Goal: Browse casually

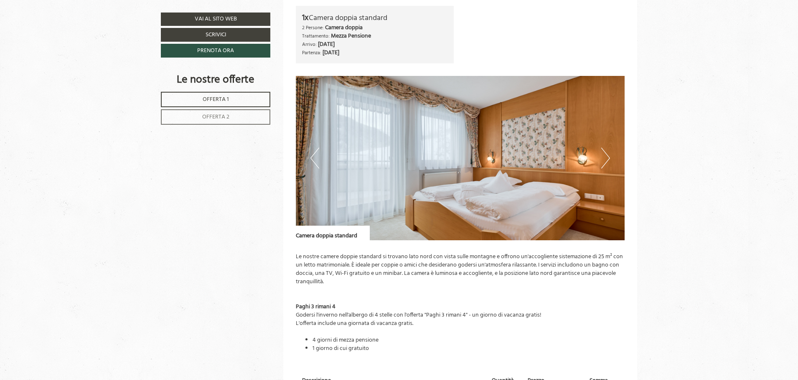
scroll to position [668, 0]
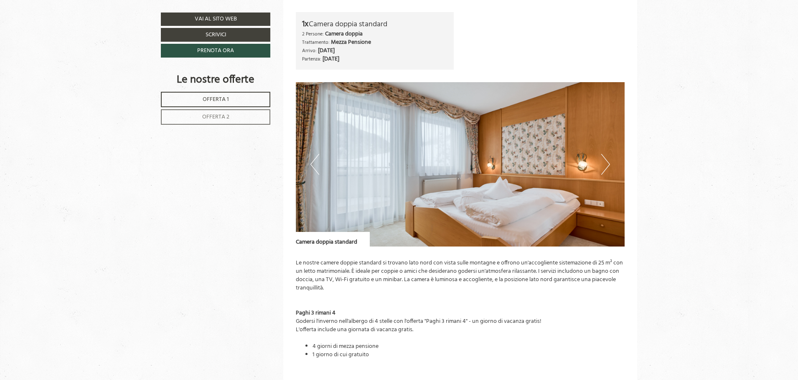
click at [604, 165] on button "Next" at bounding box center [605, 164] width 9 height 21
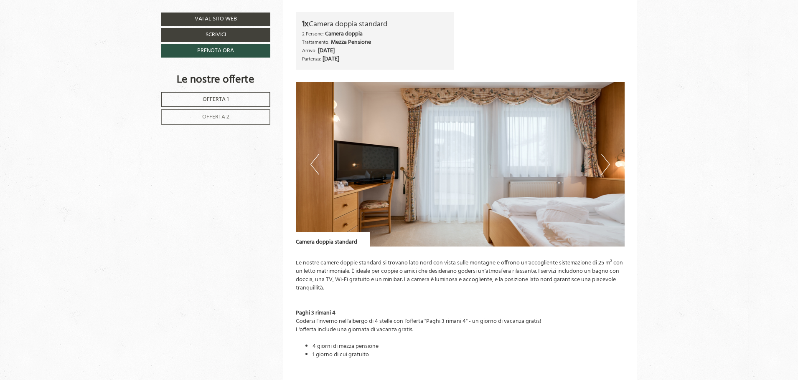
click at [604, 165] on button "Next" at bounding box center [605, 164] width 9 height 21
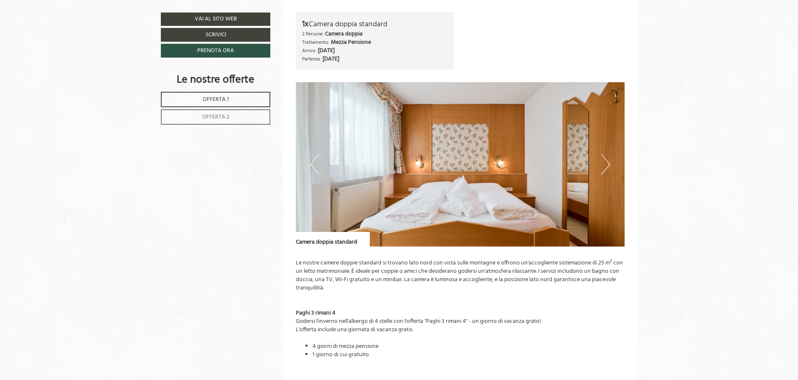
click at [604, 165] on button "Next" at bounding box center [605, 164] width 9 height 21
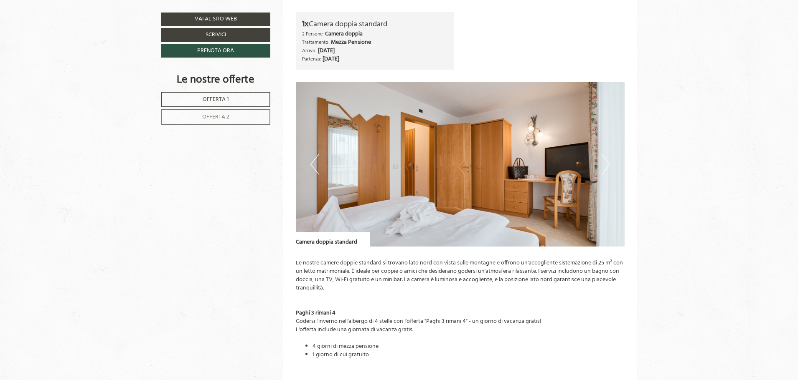
click at [604, 165] on button "Next" at bounding box center [605, 164] width 9 height 21
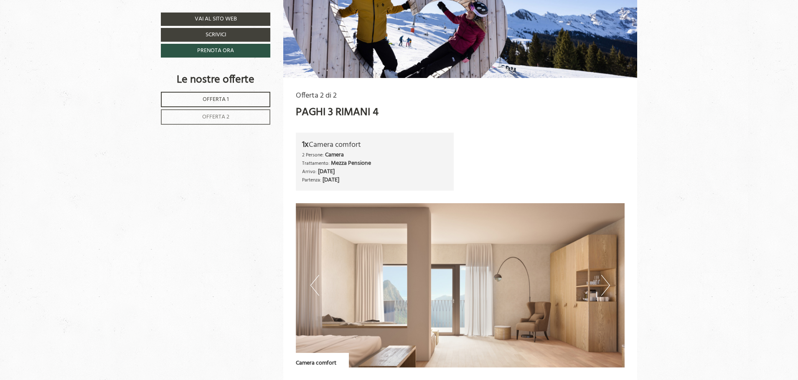
scroll to position [1378, 0]
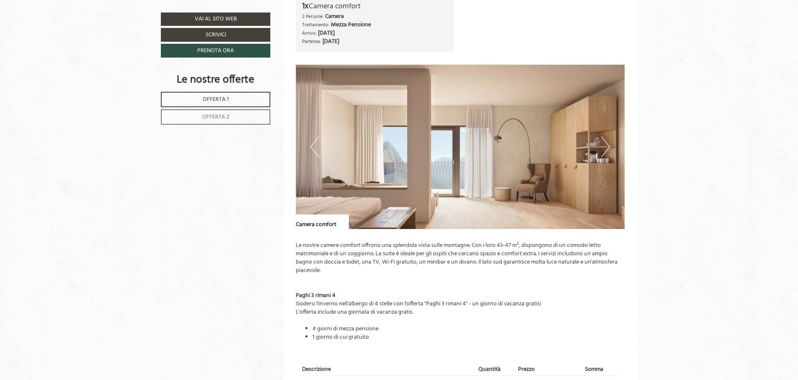
click at [605, 148] on button "Next" at bounding box center [605, 147] width 9 height 21
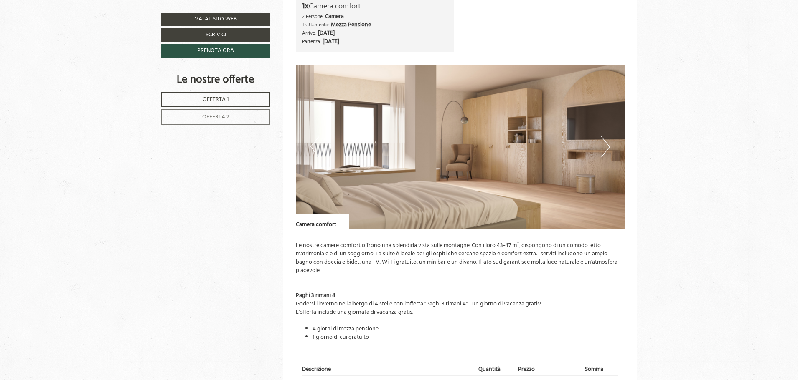
click at [605, 148] on button "Next" at bounding box center [605, 147] width 9 height 21
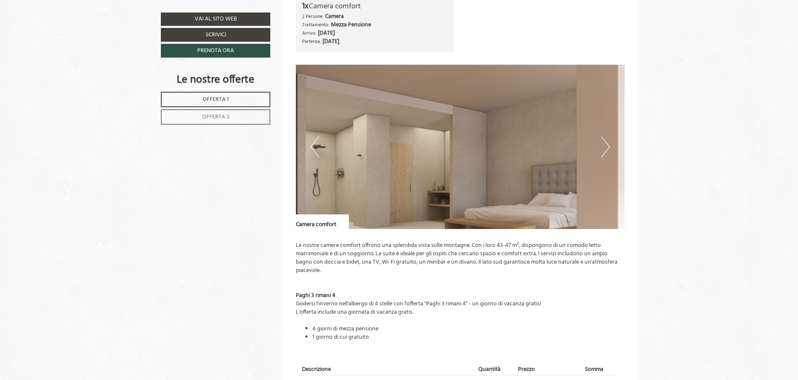
click at [605, 148] on button "Next" at bounding box center [605, 147] width 9 height 21
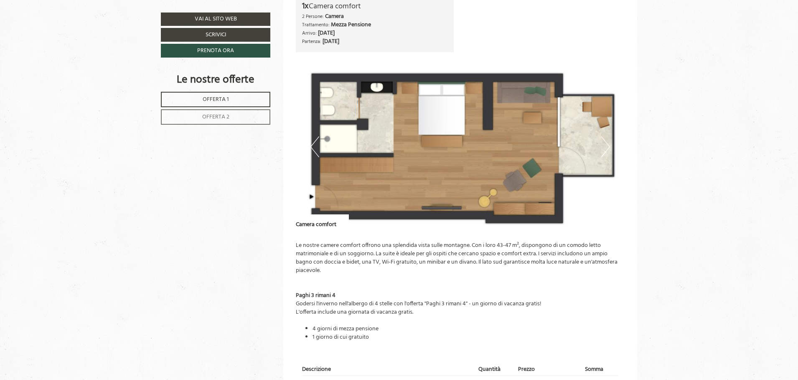
click at [605, 148] on button "Next" at bounding box center [605, 147] width 9 height 21
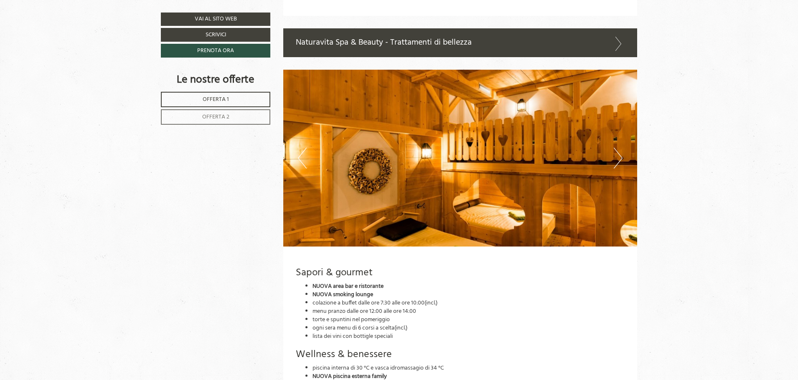
scroll to position [2046, 0]
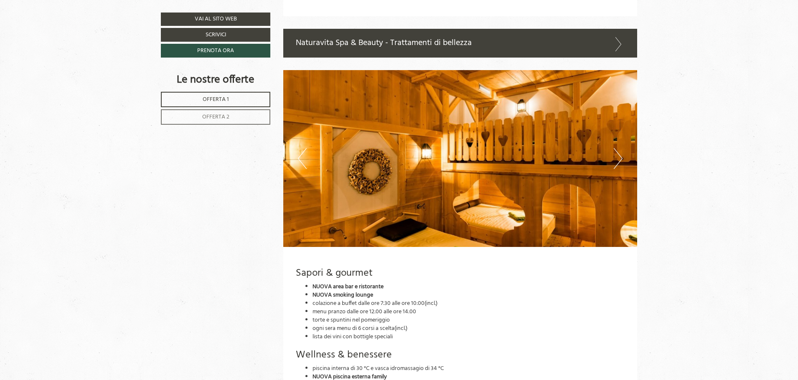
click at [618, 151] on button "Next" at bounding box center [617, 158] width 9 height 21
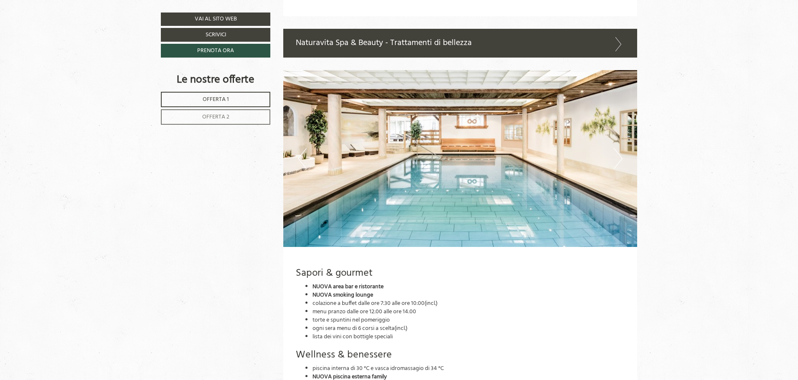
click at [618, 151] on button "Next" at bounding box center [617, 158] width 9 height 21
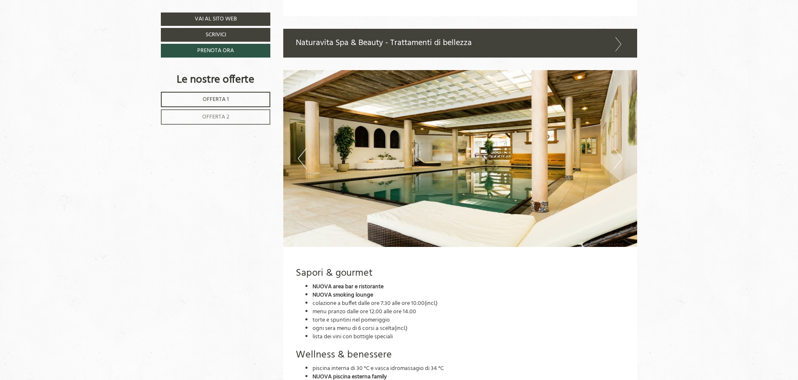
click at [618, 151] on button "Next" at bounding box center [617, 158] width 9 height 21
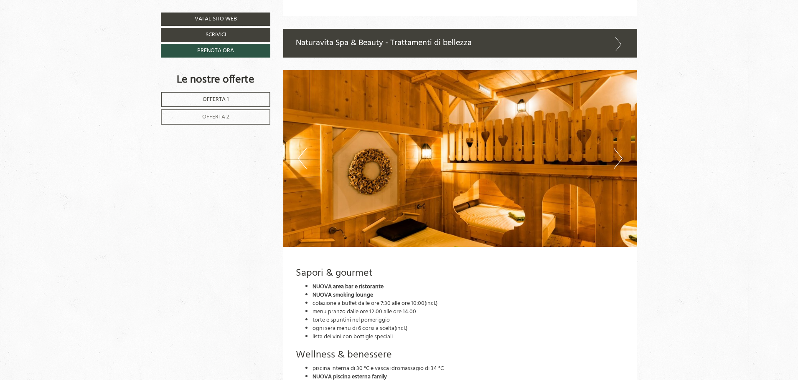
click at [618, 151] on button "Next" at bounding box center [617, 158] width 9 height 21
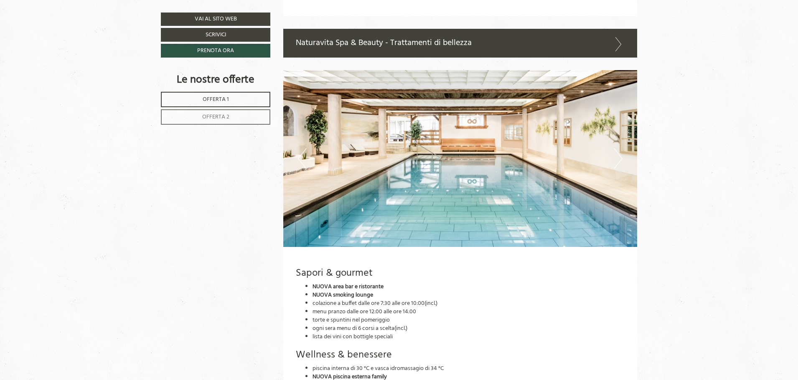
click at [618, 151] on button "Next" at bounding box center [617, 158] width 9 height 21
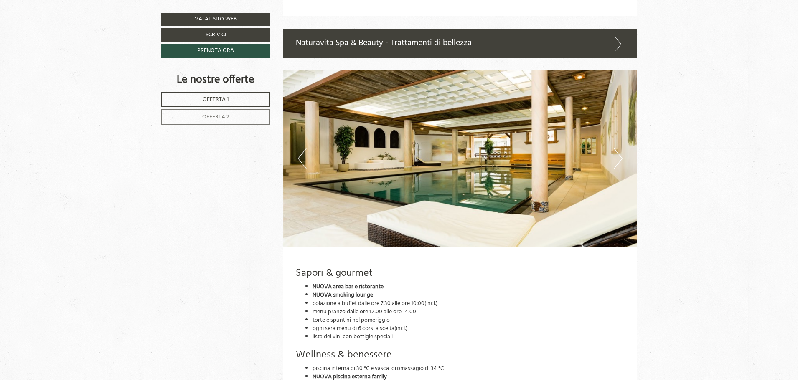
click at [618, 151] on button "Next" at bounding box center [617, 158] width 9 height 21
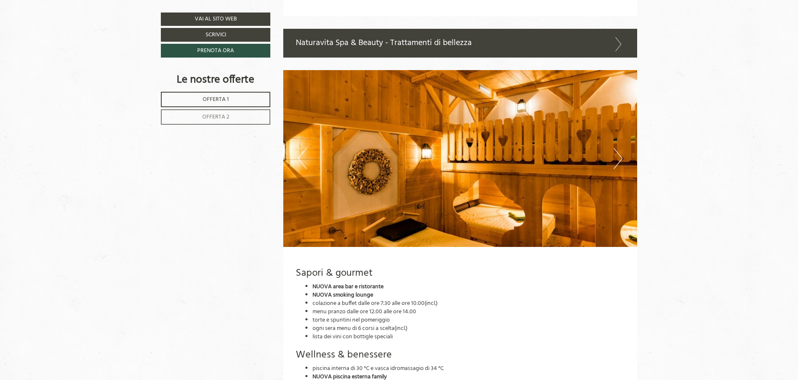
click at [618, 151] on button "Next" at bounding box center [617, 158] width 9 height 21
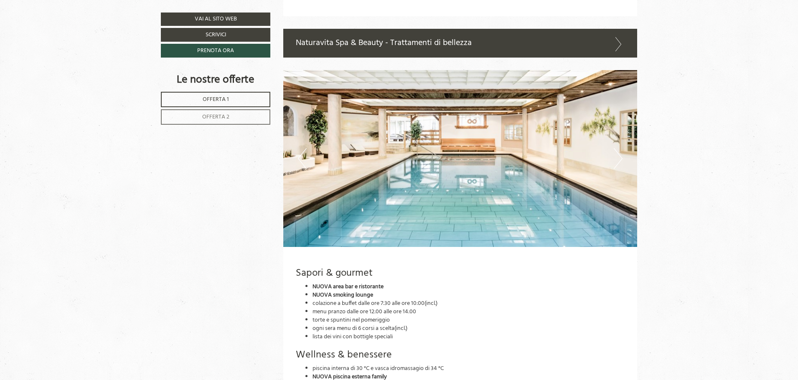
click at [618, 151] on button "Next" at bounding box center [617, 158] width 9 height 21
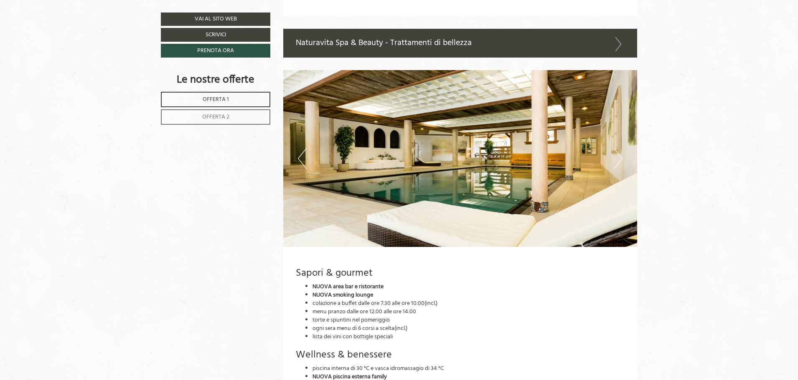
click at [618, 151] on button "Next" at bounding box center [617, 158] width 9 height 21
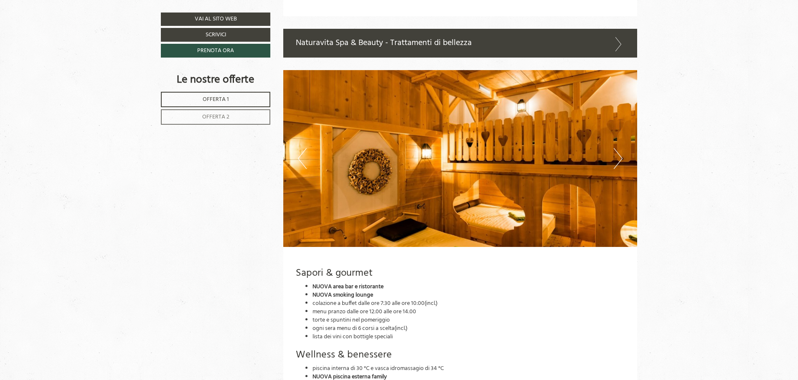
click at [618, 151] on button "Next" at bounding box center [617, 158] width 9 height 21
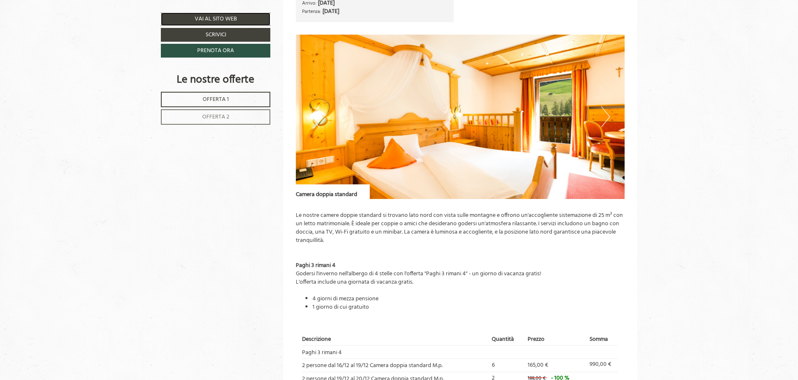
scroll to position [710, 0]
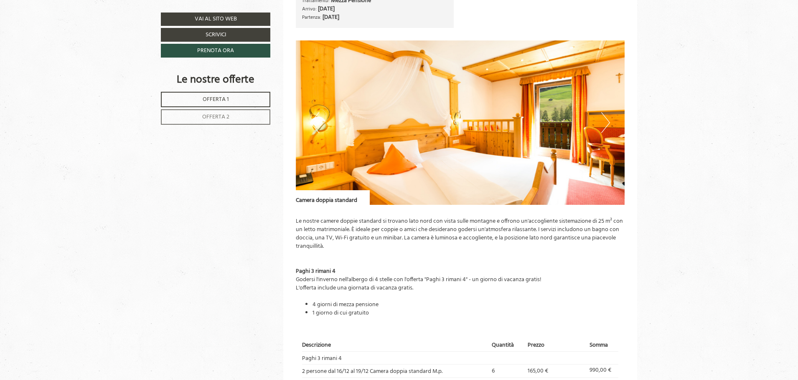
click at [609, 124] on button "Next" at bounding box center [605, 122] width 9 height 21
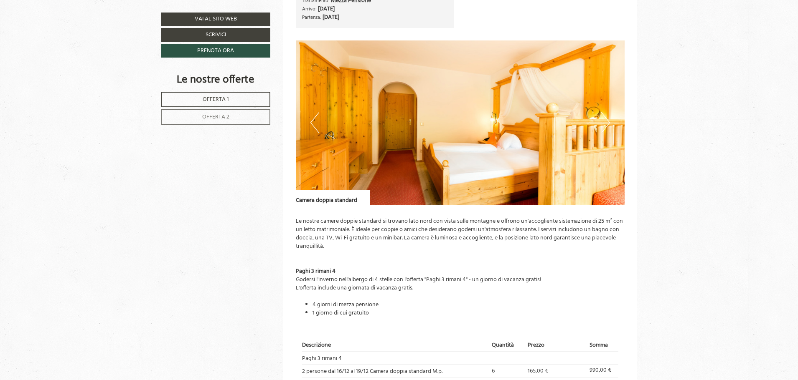
click at [609, 124] on button "Next" at bounding box center [605, 122] width 9 height 21
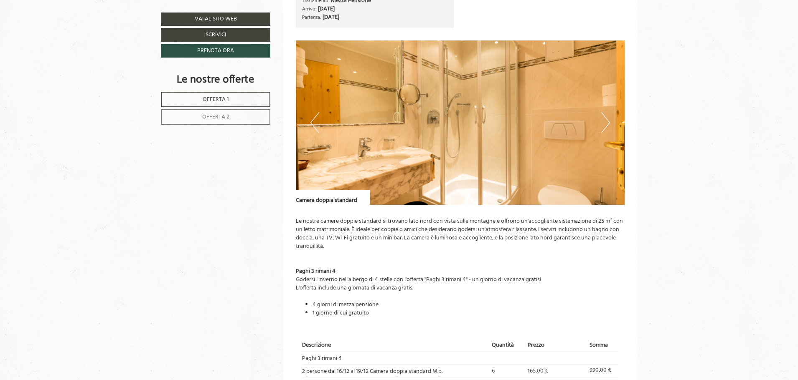
click at [608, 124] on button "Next" at bounding box center [605, 122] width 9 height 21
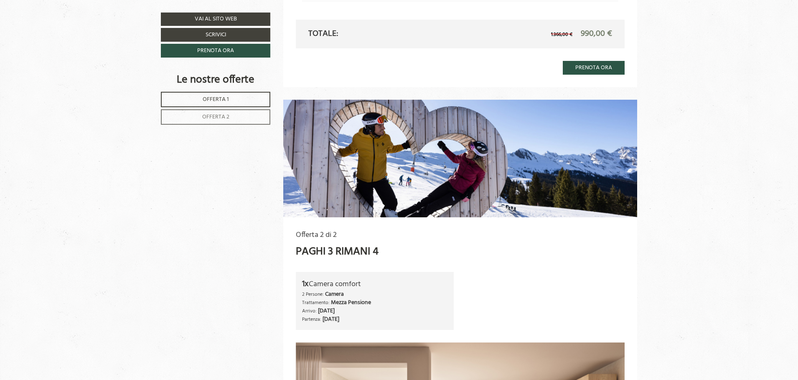
scroll to position [1253, 0]
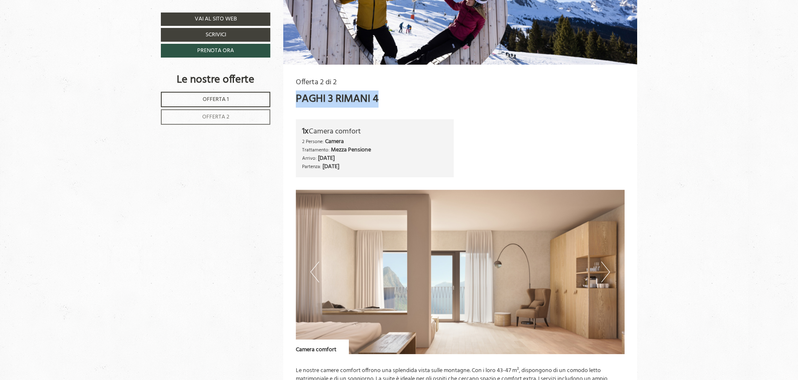
drag, startPoint x: 296, startPoint y: 97, endPoint x: 385, endPoint y: 102, distance: 88.2
click at [385, 102] on div "Paghi 3 rimani 4" at bounding box center [460, 98] width 329 height 15
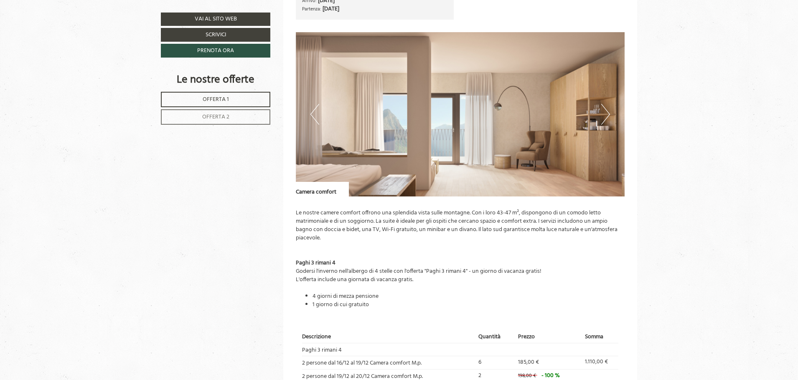
scroll to position [1461, 0]
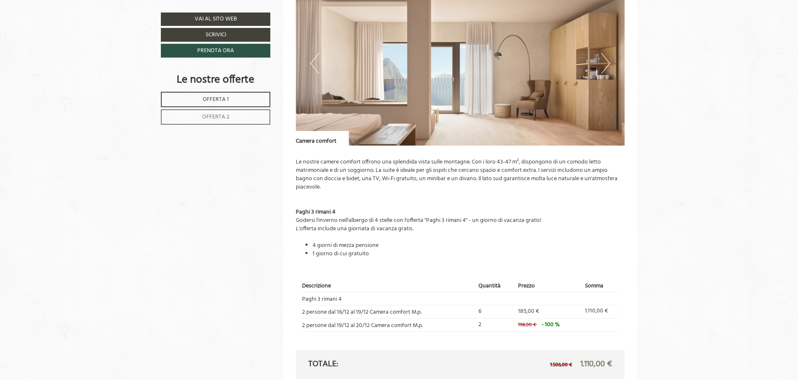
click at [606, 61] on button "Next" at bounding box center [605, 63] width 9 height 21
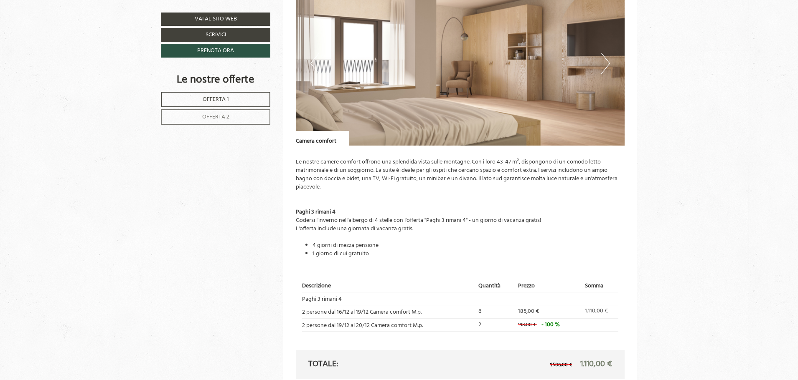
click at [606, 61] on button "Next" at bounding box center [605, 63] width 9 height 21
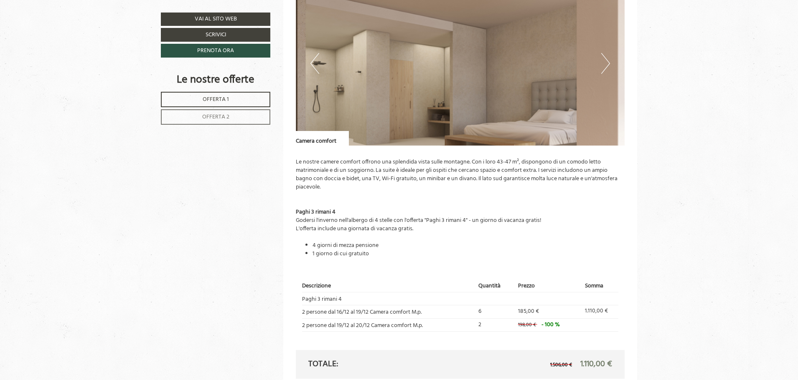
click at [606, 61] on button "Next" at bounding box center [605, 63] width 9 height 21
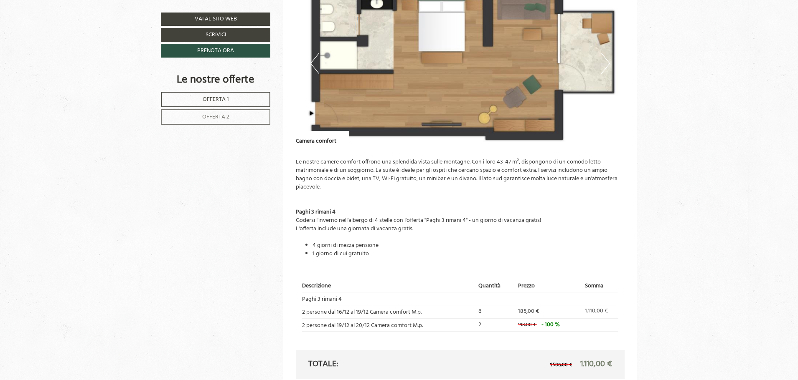
click at [606, 61] on button "Next" at bounding box center [605, 63] width 9 height 21
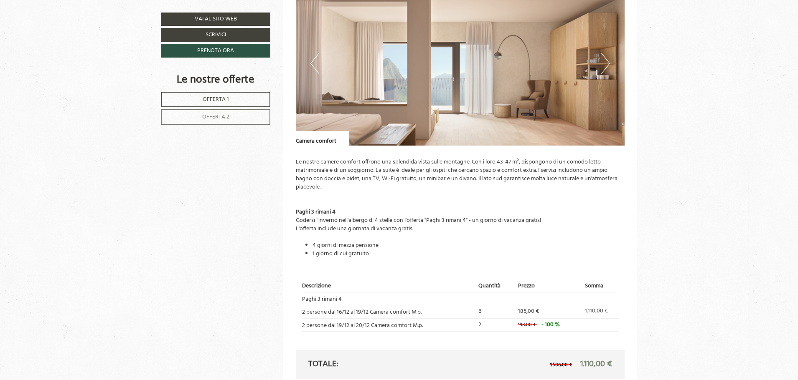
click at [606, 61] on button "Next" at bounding box center [605, 63] width 9 height 21
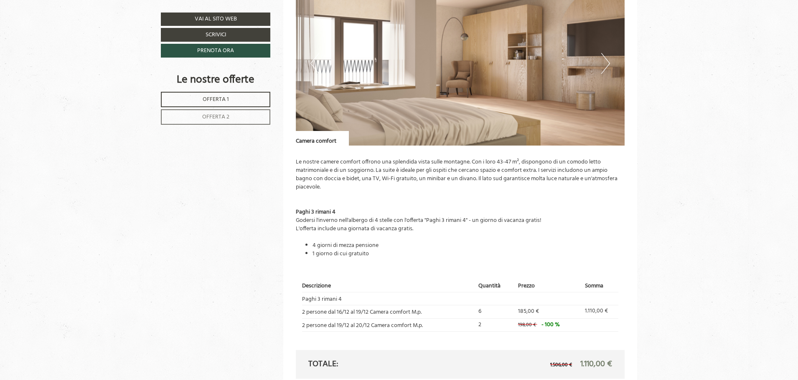
click at [606, 61] on button "Next" at bounding box center [605, 63] width 9 height 21
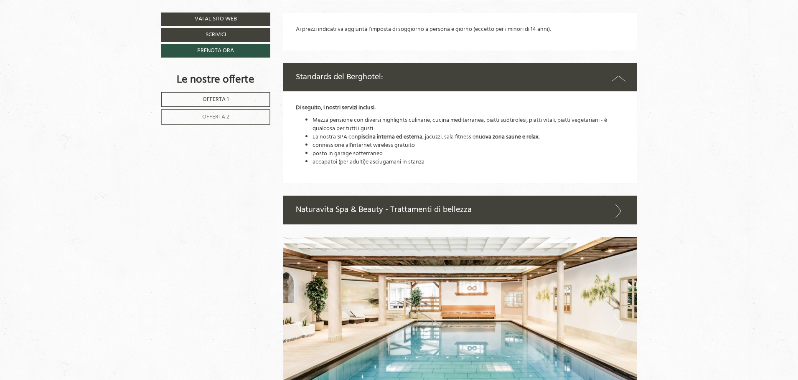
scroll to position [2046, 0]
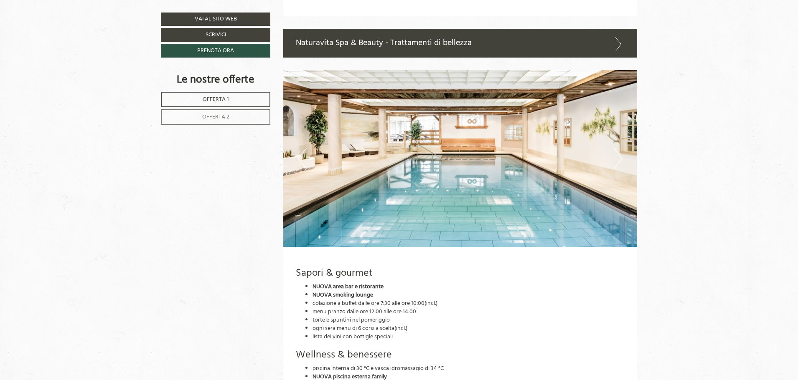
click at [619, 159] on button "Next" at bounding box center [617, 158] width 9 height 21
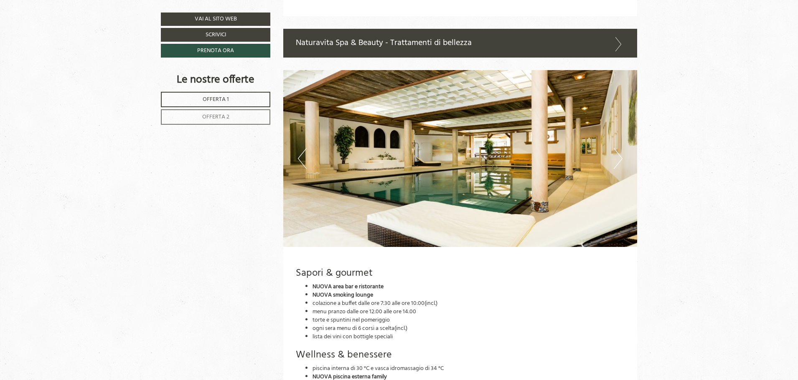
click at [619, 159] on button "Next" at bounding box center [617, 158] width 9 height 21
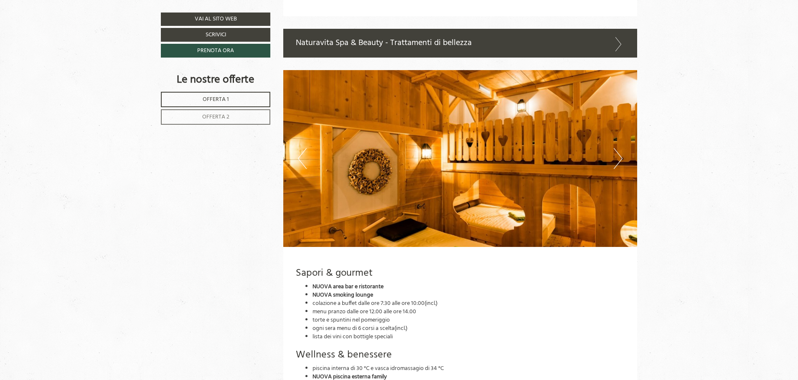
click at [619, 159] on button "Next" at bounding box center [617, 158] width 9 height 21
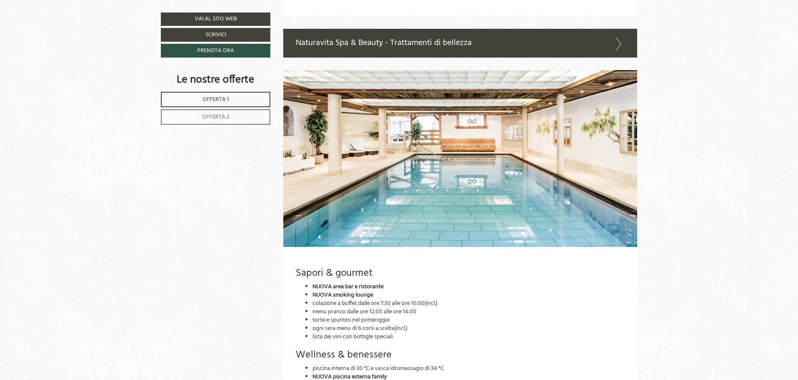
scroll to position [2088, 0]
